Goal: Task Accomplishment & Management: Manage account settings

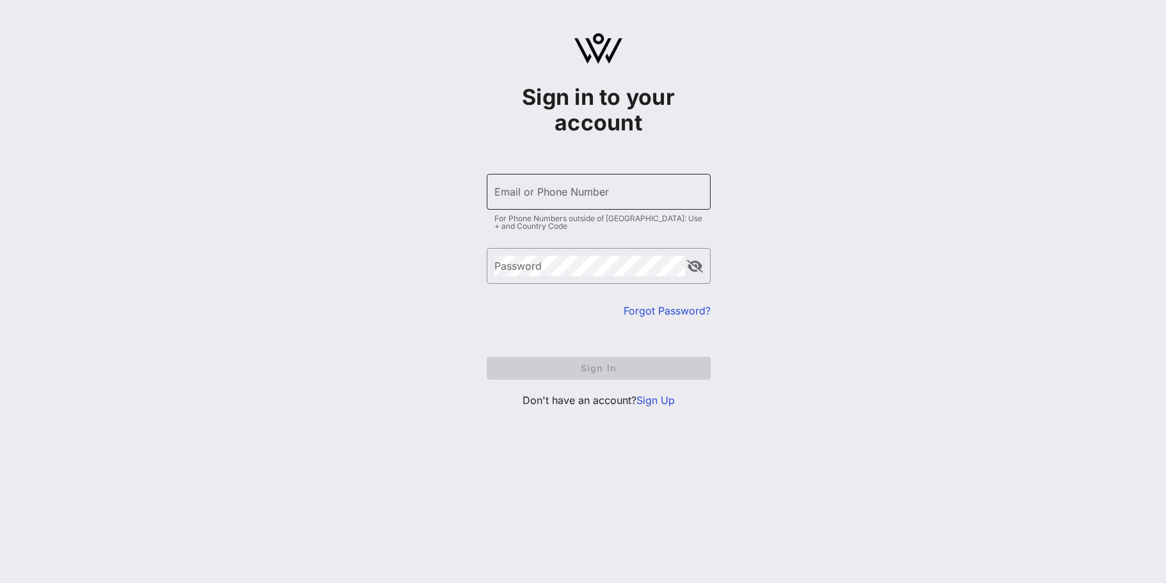
click at [545, 190] on input "Email or Phone Number" at bounding box center [598, 192] width 209 height 20
type input "dgabriel@glaad.org"
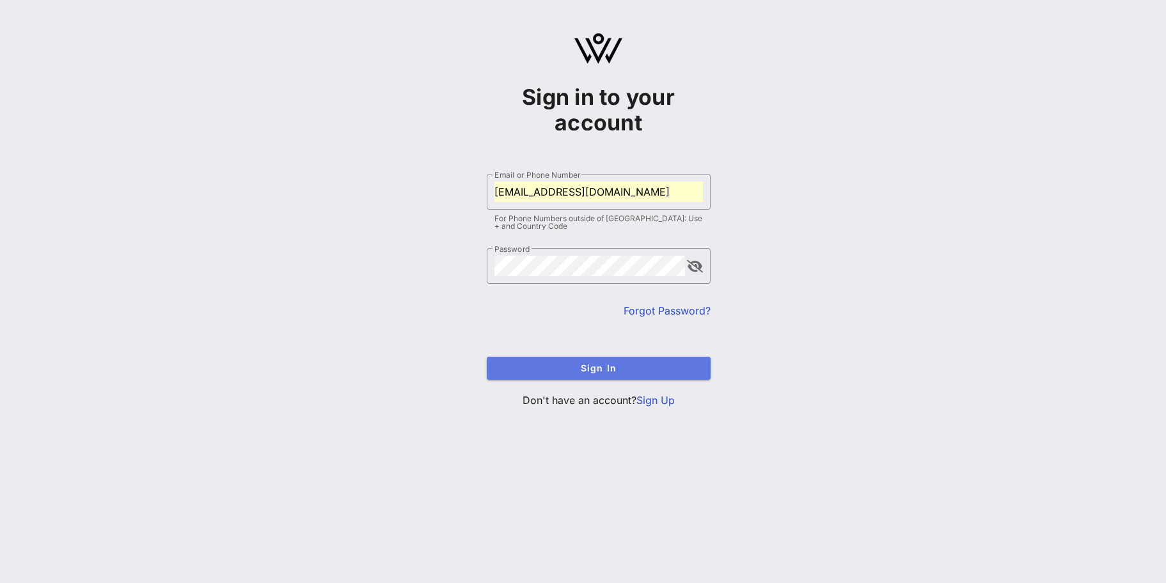
click at [577, 365] on span "Sign In" at bounding box center [598, 368] width 203 height 11
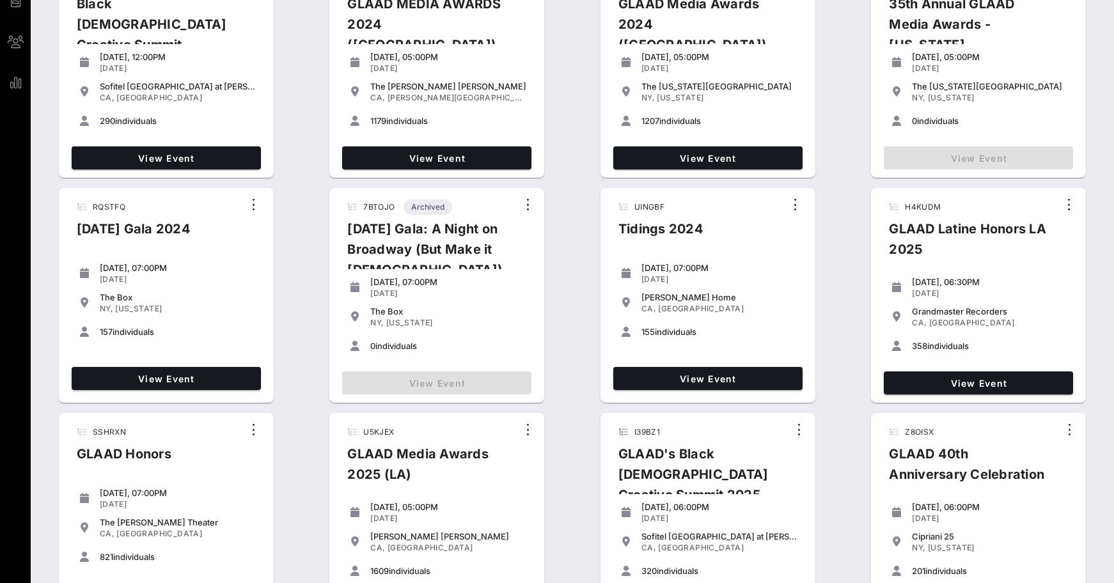
scroll to position [175, 0]
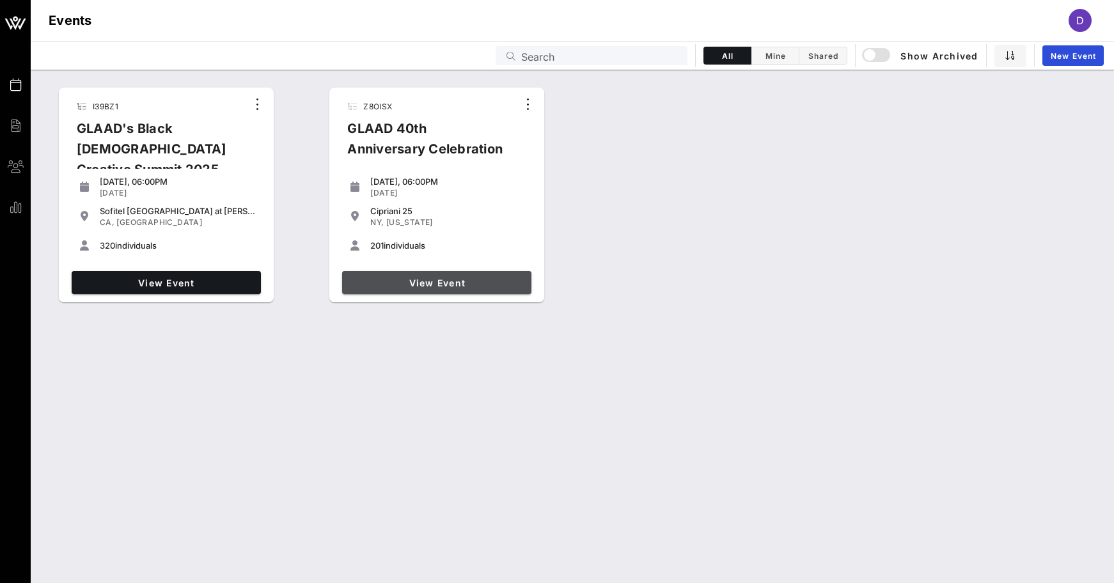
click at [436, 282] on span "View Event" at bounding box center [436, 283] width 179 height 11
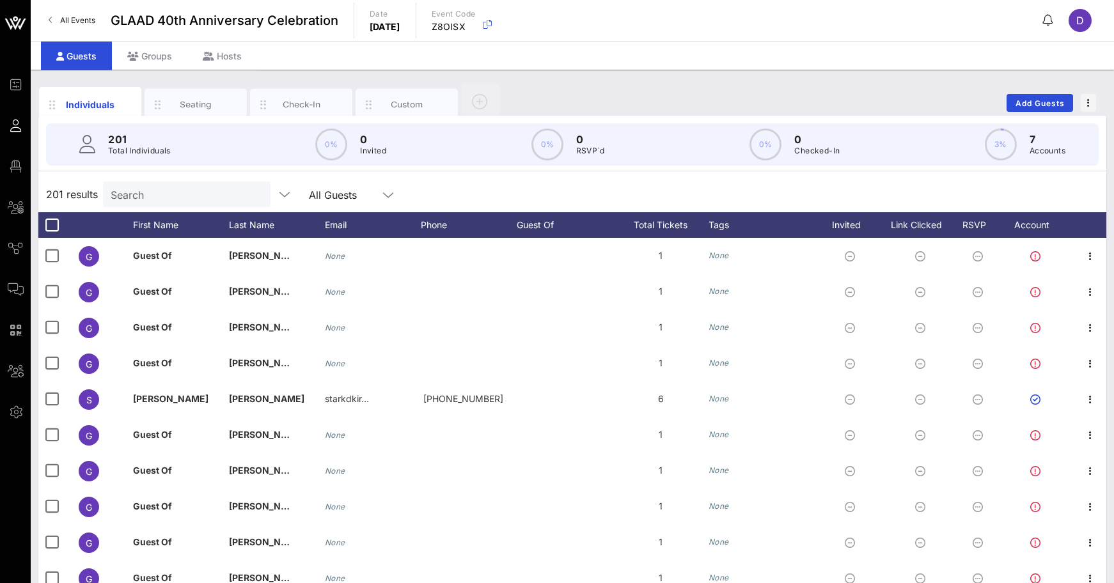
scroll to position [1370, 8]
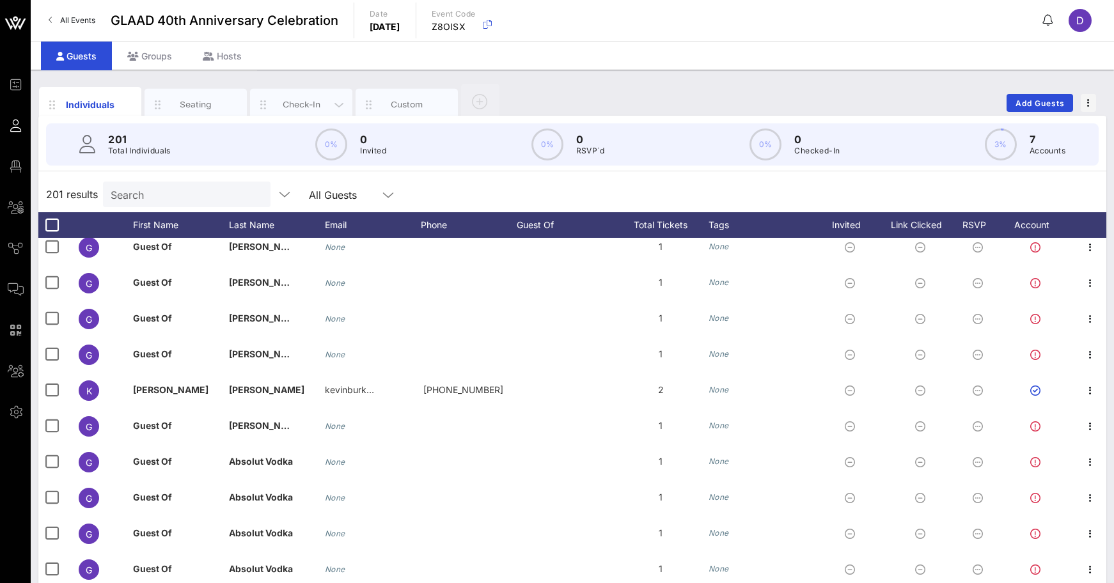
click at [302, 95] on div "Check-In" at bounding box center [301, 105] width 102 height 32
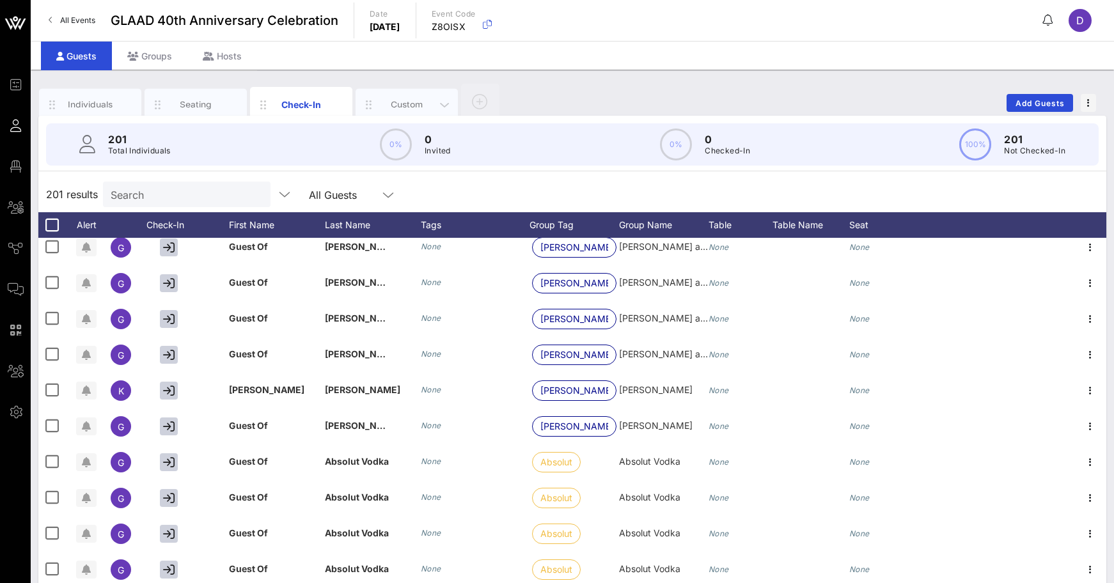
scroll to position [1370, 0]
click at [407, 104] on div "Custom" at bounding box center [407, 105] width 57 height 12
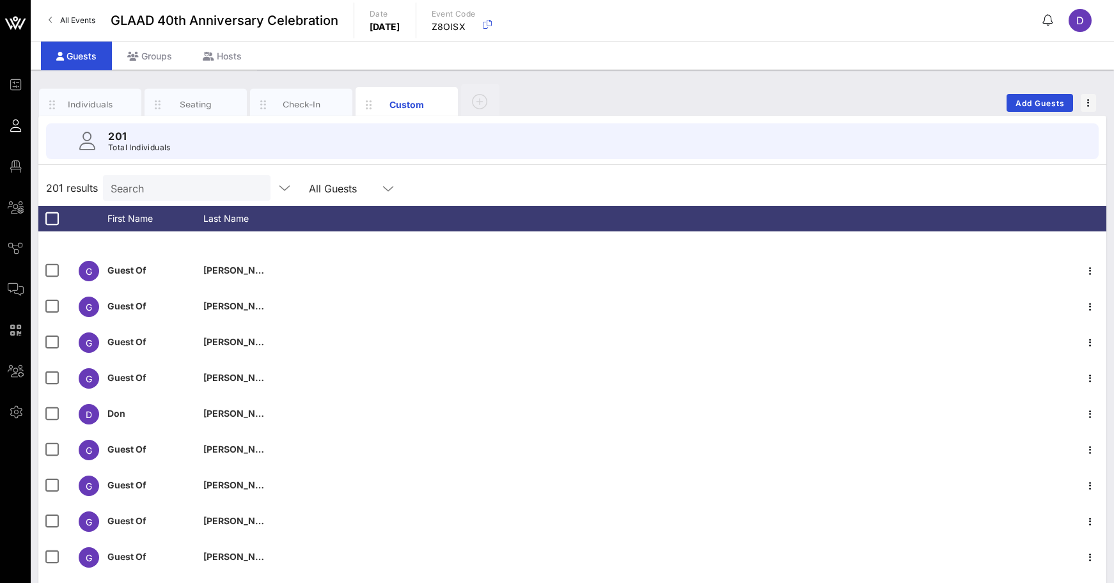
scroll to position [0, 0]
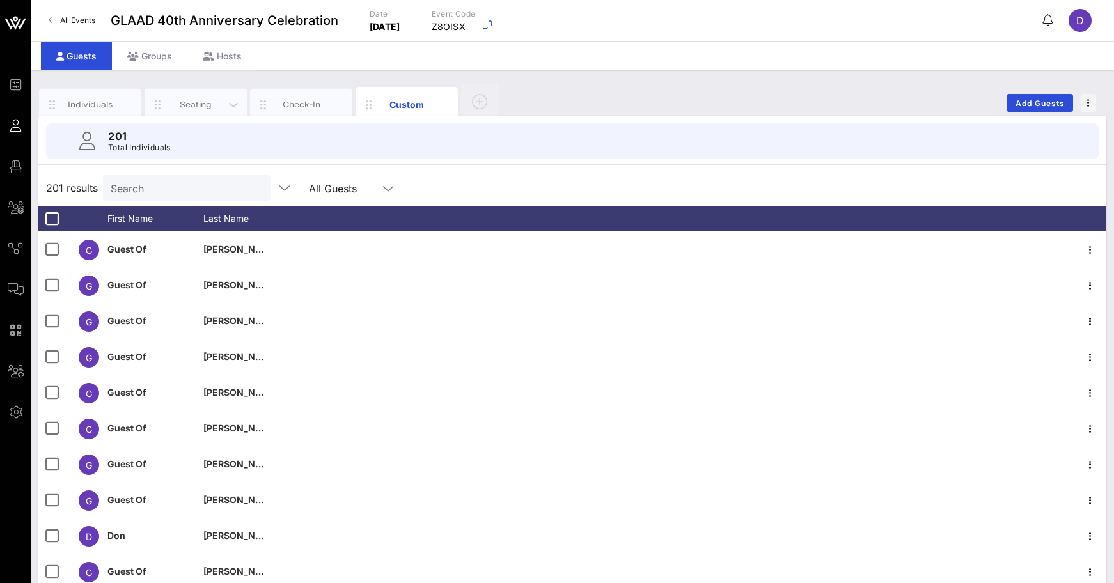
click at [185, 101] on div "Seating" at bounding box center [196, 105] width 57 height 12
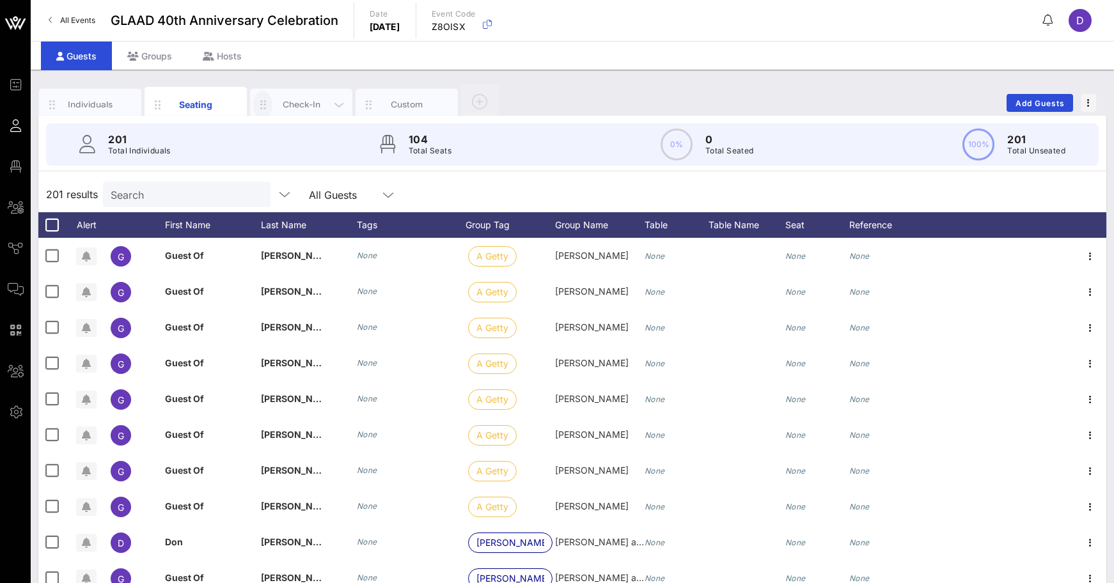
click at [261, 97] on button "button" at bounding box center [262, 105] width 19 height 28
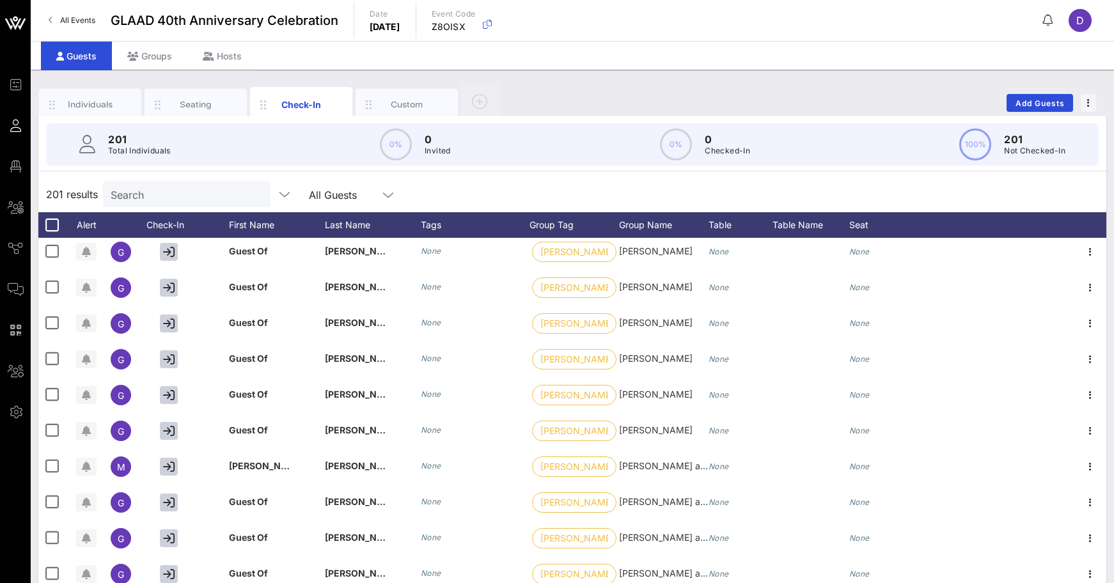
scroll to position [568, 0]
